Goal: Task Accomplishment & Management: Manage account settings

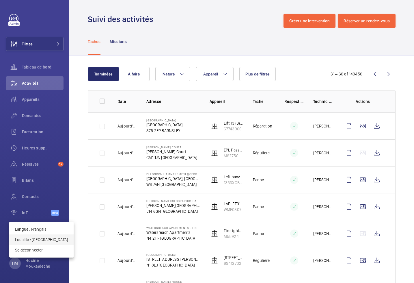
click at [43, 238] on p "Localité : [GEOGRAPHIC_DATA]" at bounding box center [41, 240] width 53 height 6
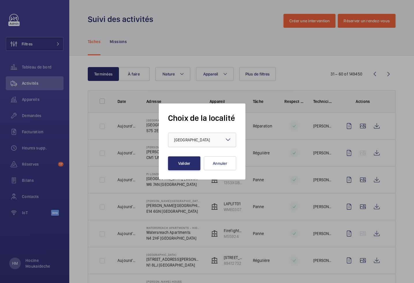
click at [187, 140] on span "[GEOGRAPHIC_DATA]" at bounding box center [192, 140] width 36 height 5
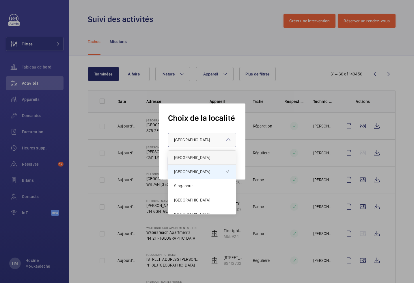
click at [188, 157] on span "[GEOGRAPHIC_DATA]" at bounding box center [202, 158] width 56 height 6
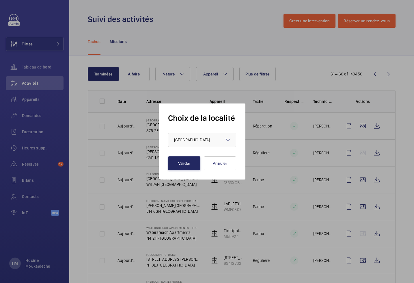
click at [178, 166] on button "Valider" at bounding box center [184, 163] width 32 height 14
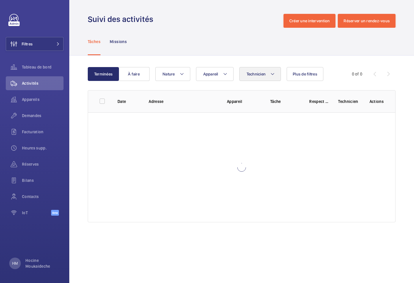
click at [268, 73] on button "Technicien" at bounding box center [261, 74] width 42 height 14
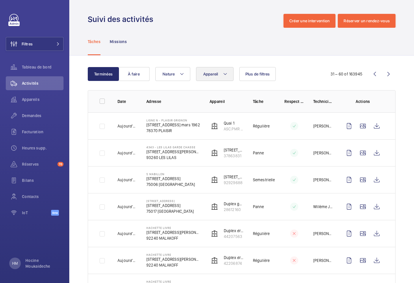
click at [225, 79] on button "Appareil" at bounding box center [215, 74] width 38 height 14
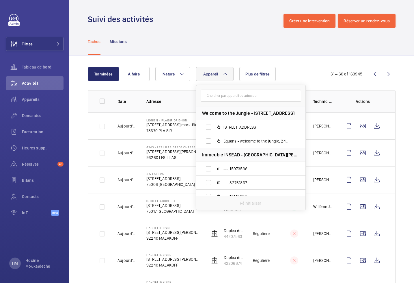
click at [226, 49] on div "Tâches Missions" at bounding box center [242, 41] width 308 height 27
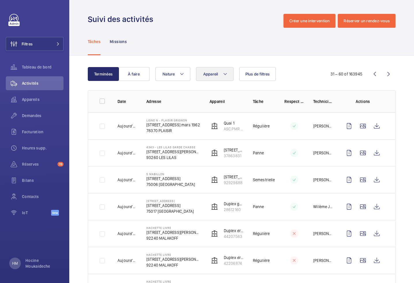
click at [232, 73] on button "Appareil" at bounding box center [215, 74] width 38 height 14
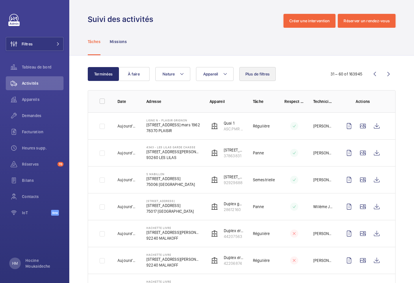
click at [256, 75] on span "Plus de filtres" at bounding box center [258, 74] width 25 height 5
click at [170, 51] on div "Tâches Missions" at bounding box center [242, 41] width 308 height 27
click at [116, 40] on p "Missions" at bounding box center [118, 42] width 17 height 6
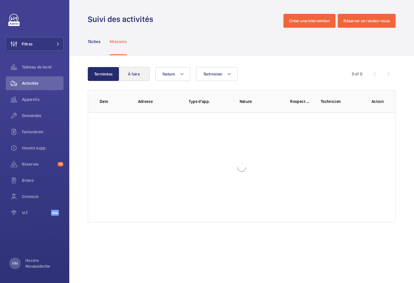
click at [132, 71] on button "À faire" at bounding box center [133, 74] width 31 height 14
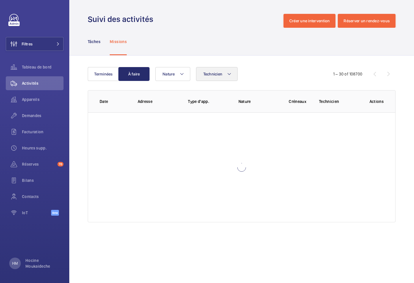
click at [219, 74] on span "Technicien" at bounding box center [212, 74] width 19 height 5
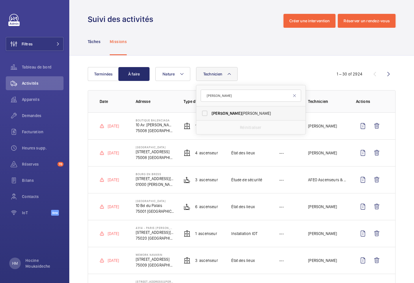
type input "bruno"
click at [235, 114] on span "Bruno Alves" at bounding box center [251, 113] width 79 height 6
click at [211, 114] on input "Bruno Alves" at bounding box center [205, 113] width 12 height 12
checkbox input "true"
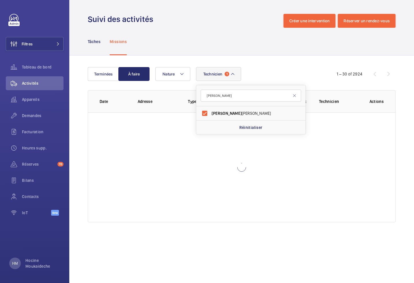
click at [280, 60] on div "Terminées À faire Technicien 1 bruno Bruno Alves Réinitialiser Nature 1 – 30 of…" at bounding box center [241, 145] width 345 height 181
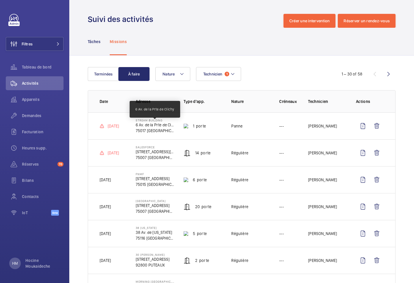
click at [151, 126] on p "6 Av. de la Prte de Clichy" at bounding box center [155, 125] width 39 height 6
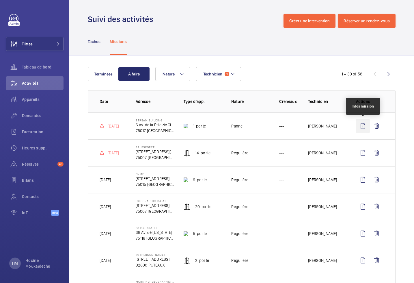
click at [361, 126] on wm-front-icon-button at bounding box center [363, 126] width 14 height 14
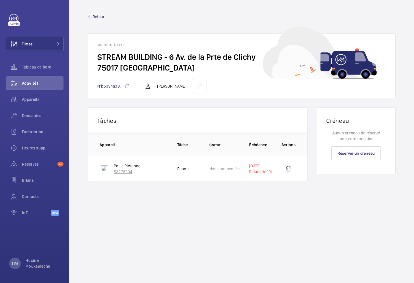
click at [128, 166] on p "Porte Piétonne" at bounding box center [127, 166] width 27 height 6
click at [240, 104] on wm-front-mission-details "Retour Mission à faire STREAM BUILDING - 6 Av. de la Prte de Clichy 75017 PARIS…" at bounding box center [241, 141] width 345 height 283
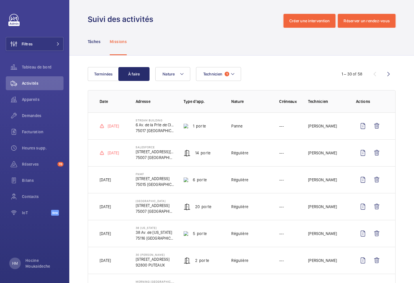
click at [300, 78] on div "Technicien 1 Nature" at bounding box center [240, 74] width 171 height 14
click at [377, 128] on wm-front-icon-button at bounding box center [377, 126] width 14 height 14
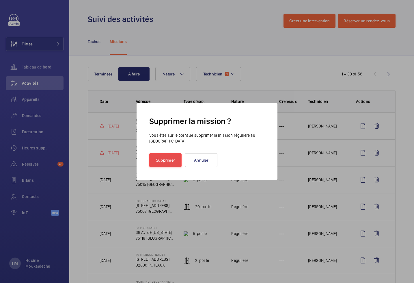
click at [168, 158] on button "Supprimer" at bounding box center [165, 160] width 32 height 14
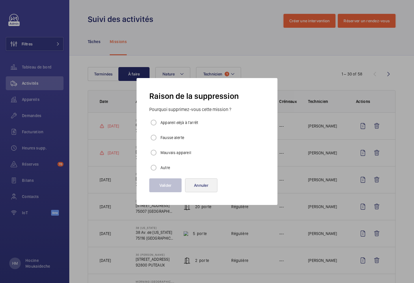
click at [201, 186] on button "Annuler" at bounding box center [201, 185] width 32 height 14
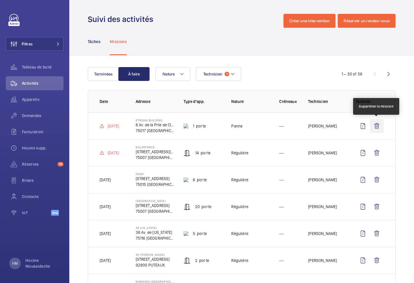
click at [376, 125] on wm-front-icon-button at bounding box center [377, 126] width 14 height 14
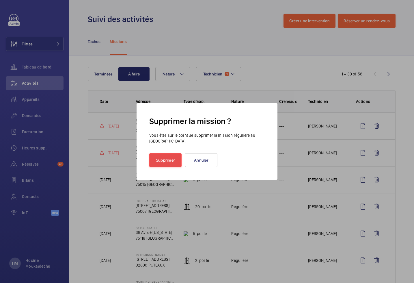
click at [156, 162] on button "Supprimer" at bounding box center [165, 160] width 32 height 14
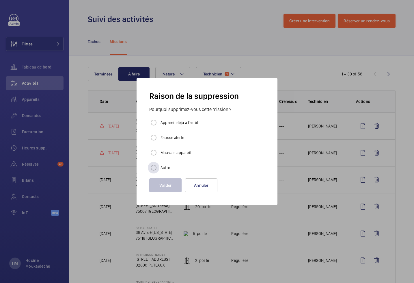
click at [164, 168] on label "Autre" at bounding box center [165, 168] width 11 height 6
click at [160, 168] on input "Autre" at bounding box center [154, 168] width 12 height 12
radio input "true"
click at [163, 186] on button "Valider" at bounding box center [165, 185] width 32 height 14
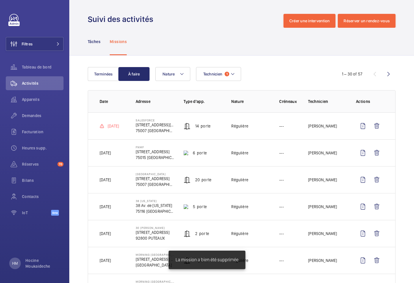
click at [207, 39] on div "Tâches Missions" at bounding box center [242, 41] width 308 height 27
